Goal: Information Seeking & Learning: Understand process/instructions

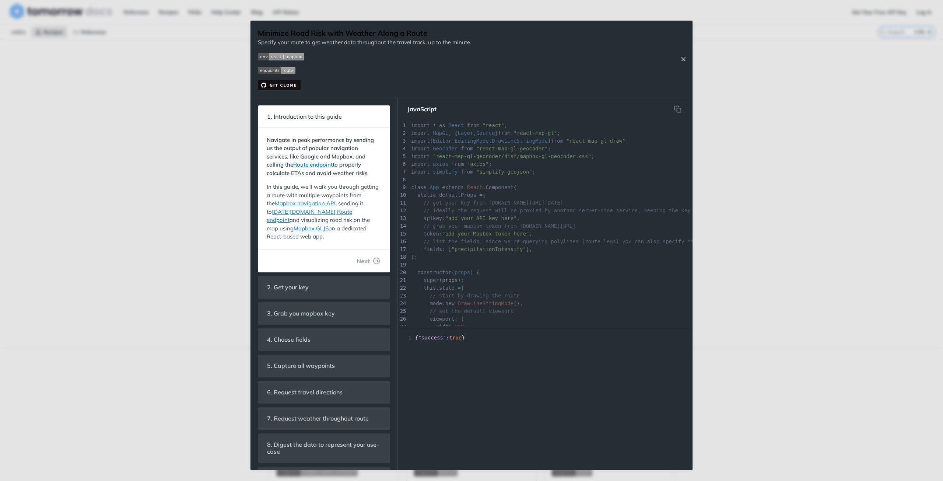
click at [683, 58] on icon "Close Recipe" at bounding box center [683, 59] width 7 height 7
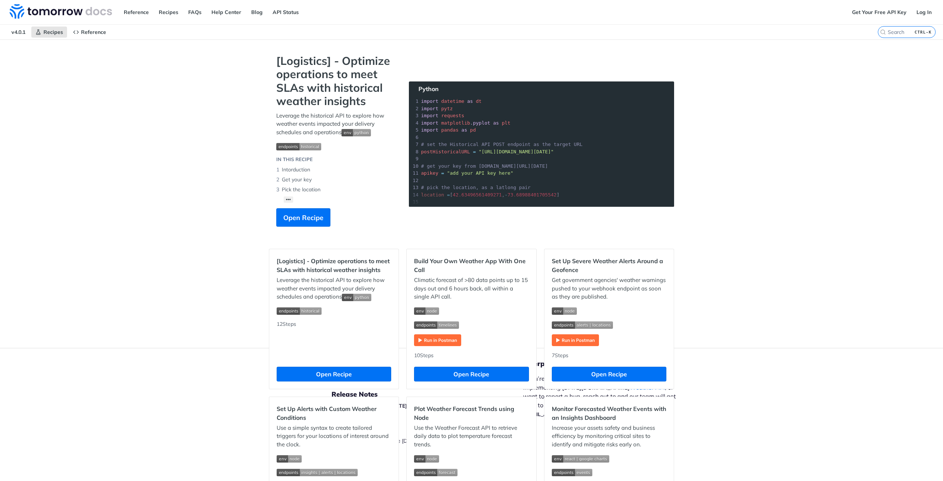
click at [355, 81] on strong "[Logistics] - Optimize operations to meet SLAs with historical weather insights" at bounding box center [335, 81] width 118 height 54
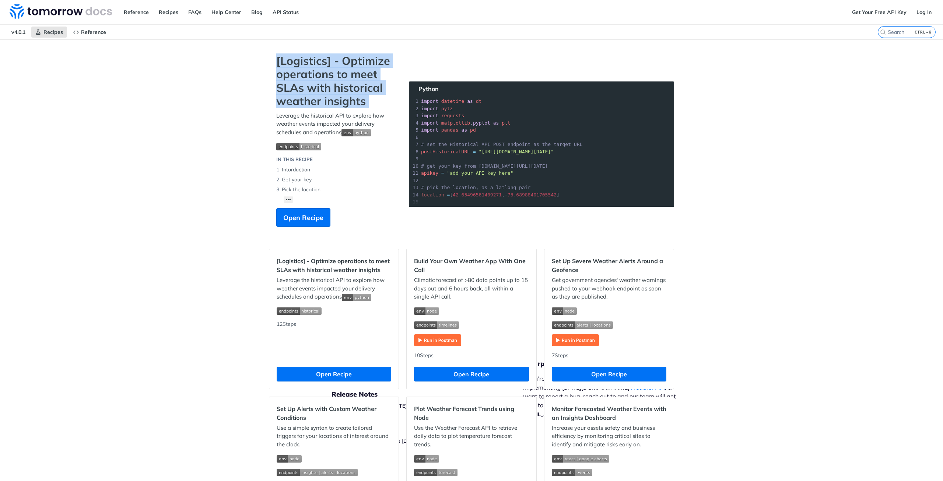
click at [355, 81] on strong "[Logistics] - Optimize operations to meet SLAs with historical weather insights" at bounding box center [335, 81] width 118 height 54
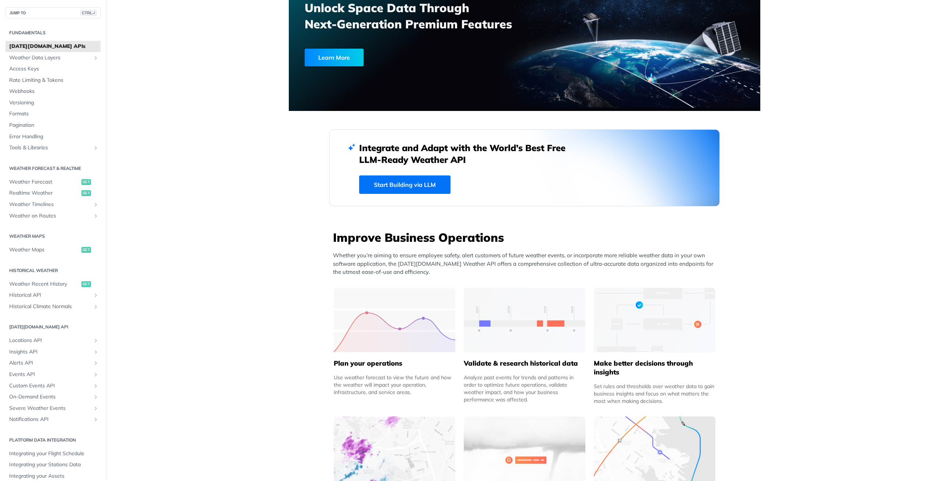
scroll to position [76, 0]
click at [394, 319] on img at bounding box center [395, 320] width 122 height 64
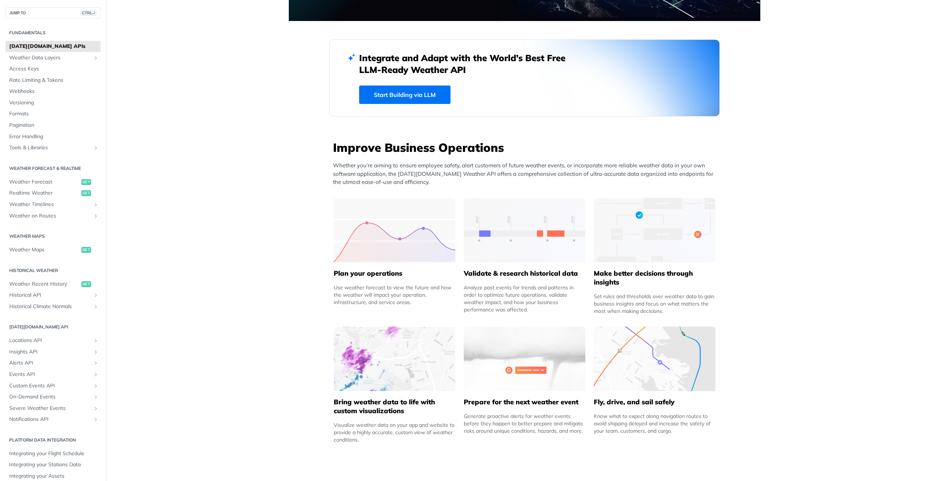
scroll to position [165, 0]
click at [381, 273] on h5 "Plan your operations" at bounding box center [395, 274] width 122 height 9
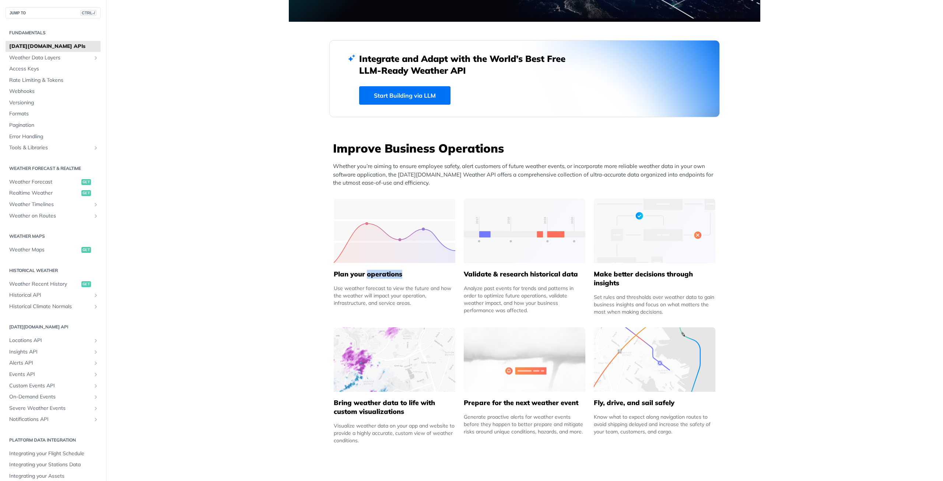
click at [381, 273] on h5 "Plan your operations" at bounding box center [395, 274] width 122 height 9
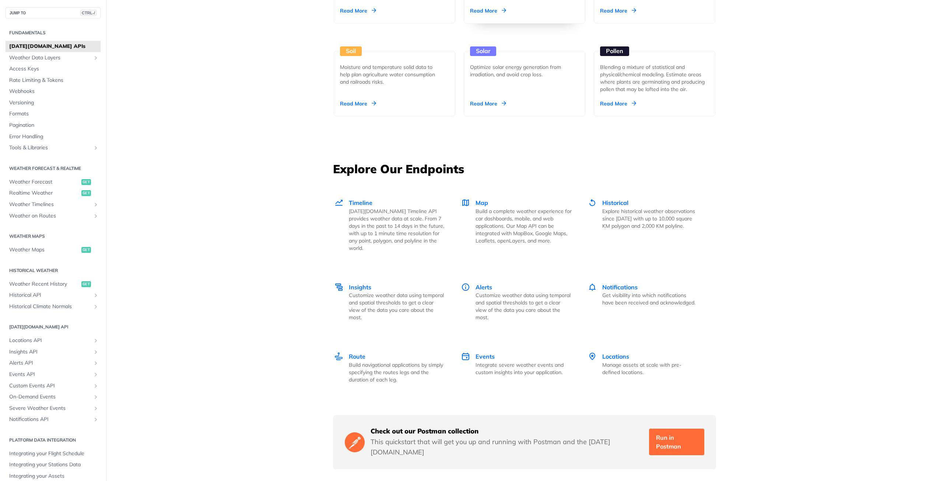
scroll to position [866, 0]
click at [486, 169] on h3 "Explore Our Endpoints" at bounding box center [524, 168] width 383 height 16
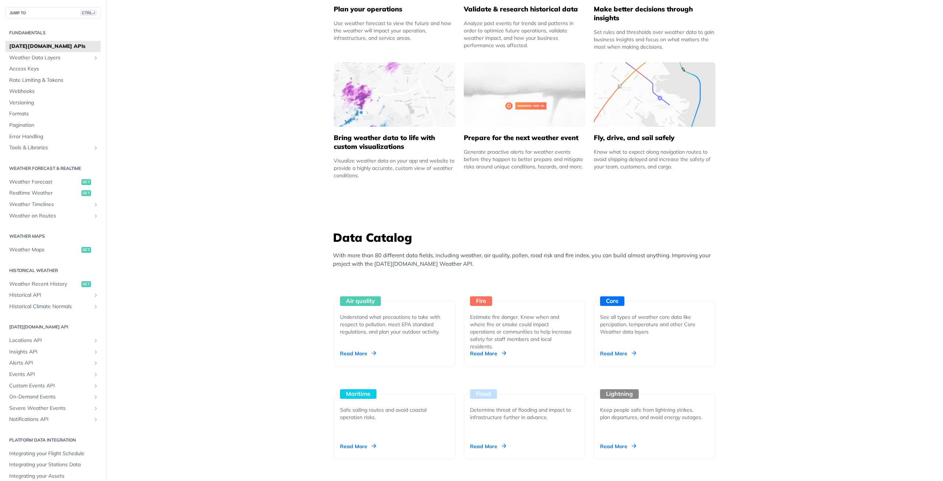
scroll to position [501, 0]
